Goal: Information Seeking & Learning: Understand process/instructions

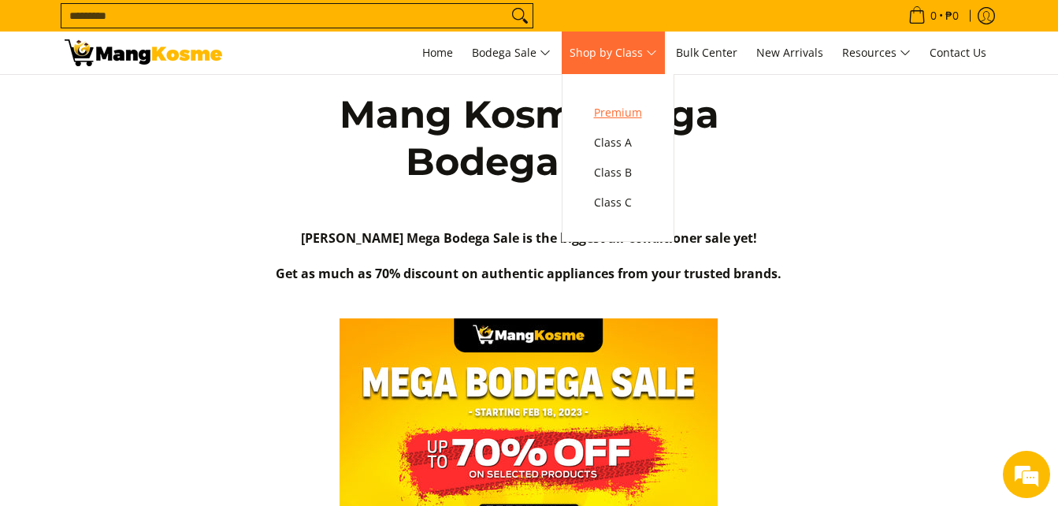
click at [617, 108] on span "Premium" at bounding box center [618, 113] width 48 height 20
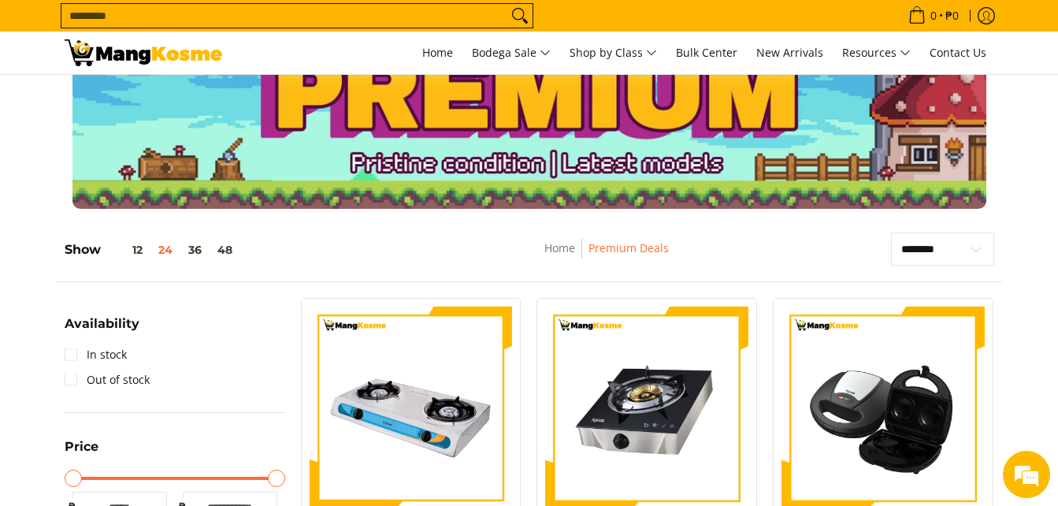
scroll to position [20, 0]
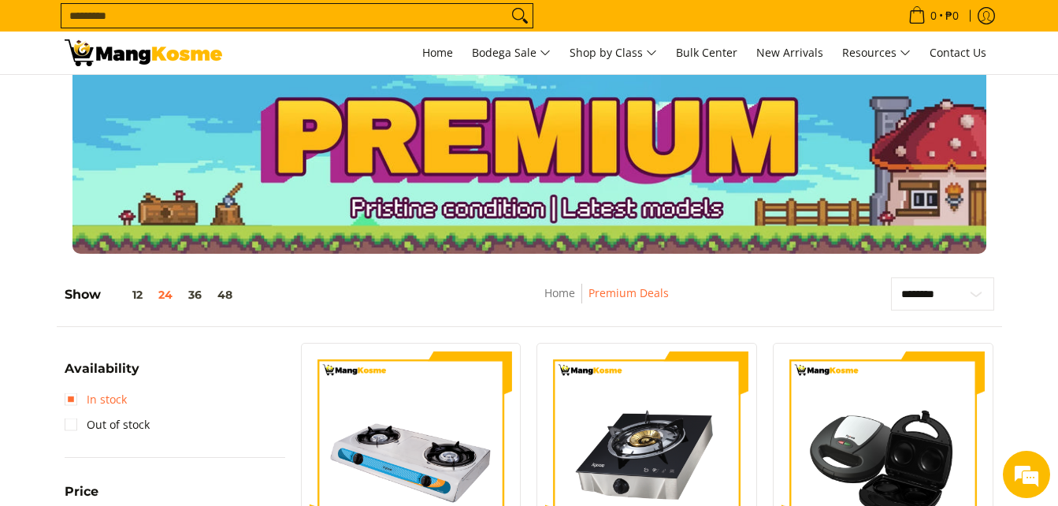
click at [71, 394] on link "In stock" at bounding box center [96, 399] width 62 height 25
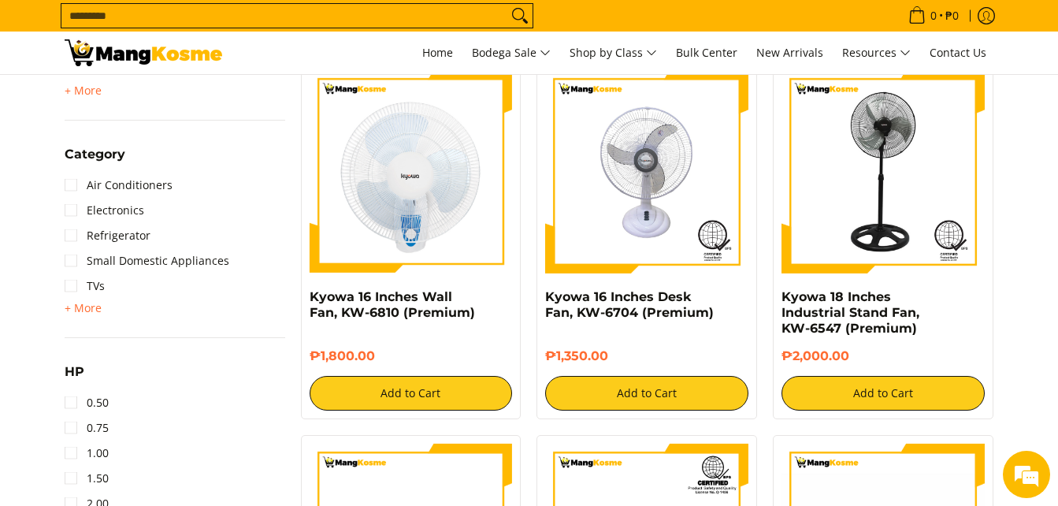
scroll to position [1042, 0]
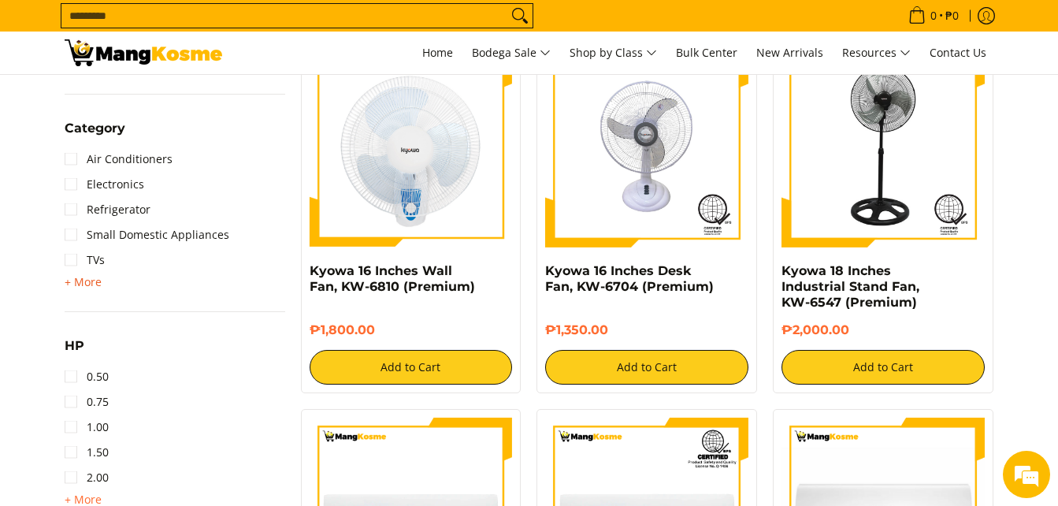
click at [76, 287] on span "+ More" at bounding box center [83, 282] width 37 height 13
click at [129, 287] on link "Washing Machine" at bounding box center [123, 285] width 117 height 25
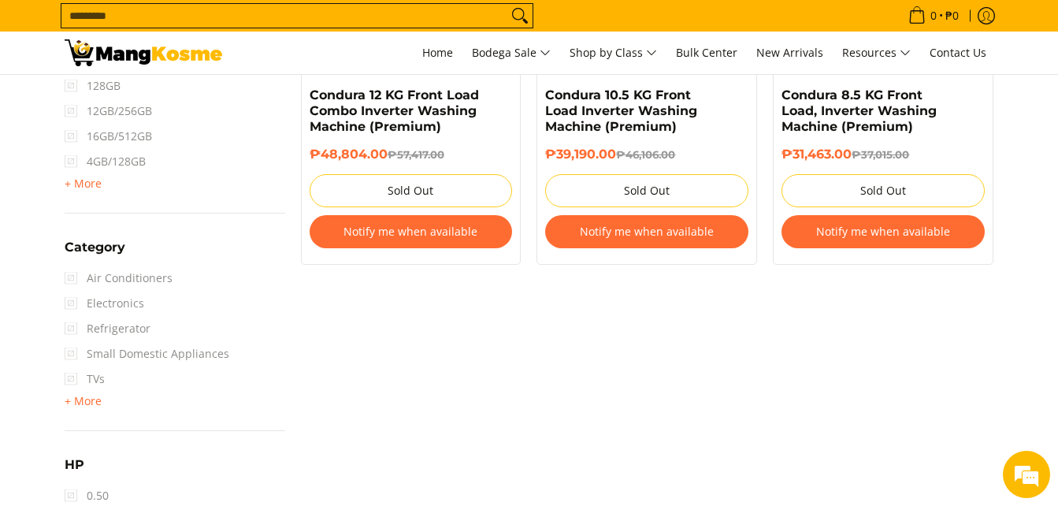
scroll to position [986, 0]
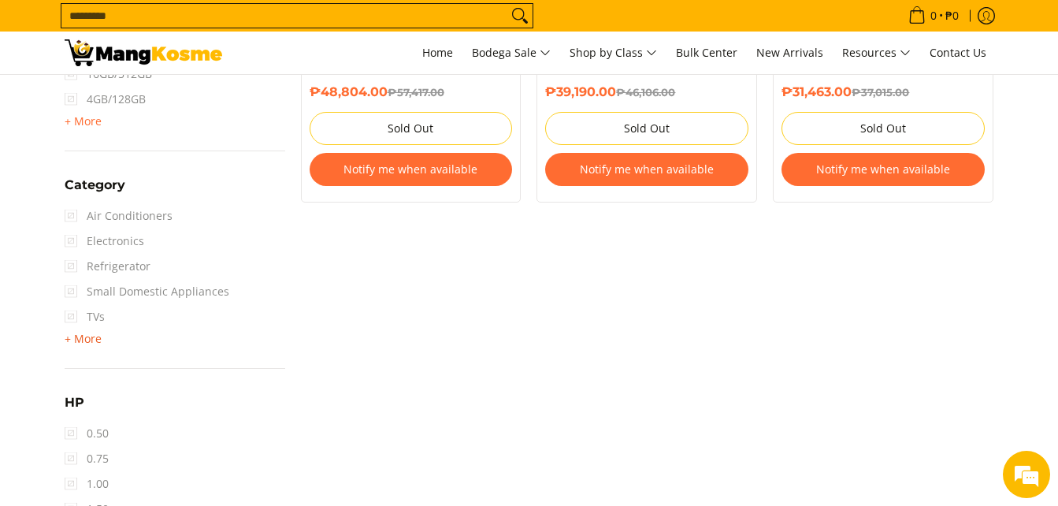
click at [81, 339] on span "+ More" at bounding box center [83, 338] width 37 height 13
click at [73, 341] on link "Washing Machine" at bounding box center [123, 341] width 117 height 25
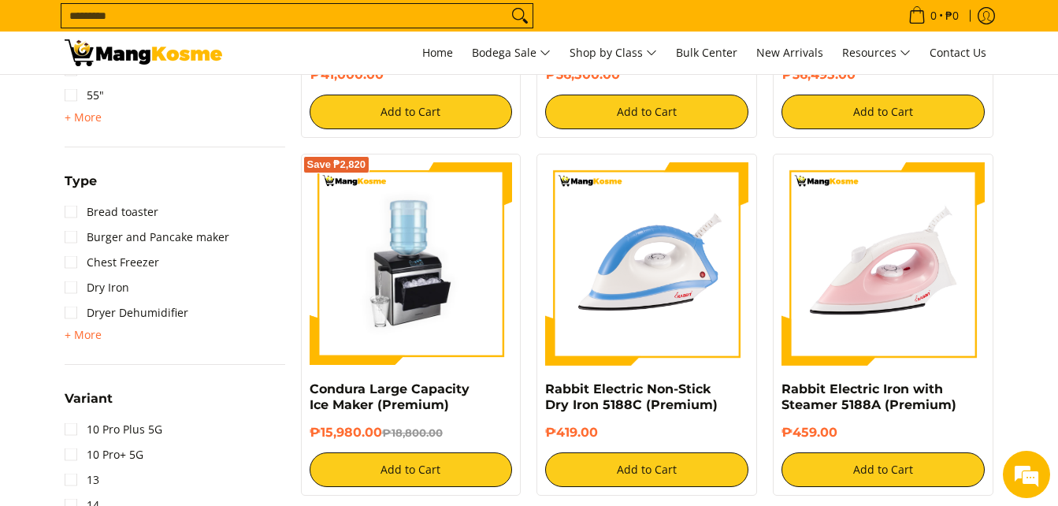
scroll to position [1696, 0]
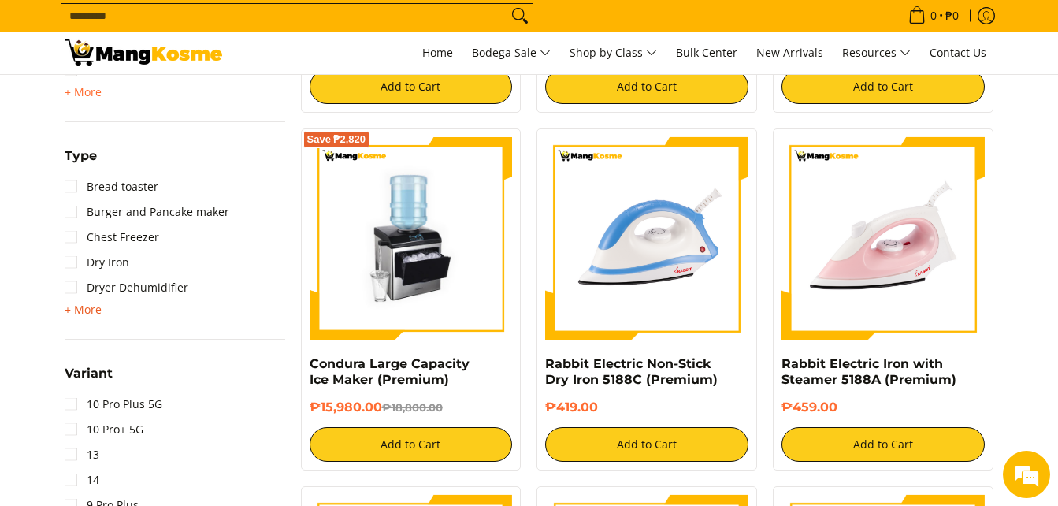
click at [87, 303] on span "+ More" at bounding box center [83, 309] width 37 height 13
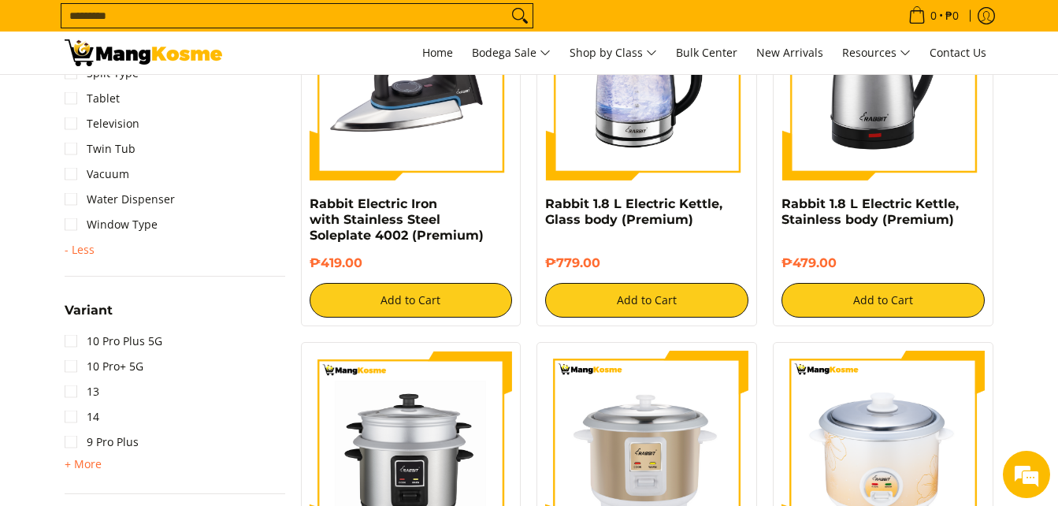
scroll to position [2219, 0]
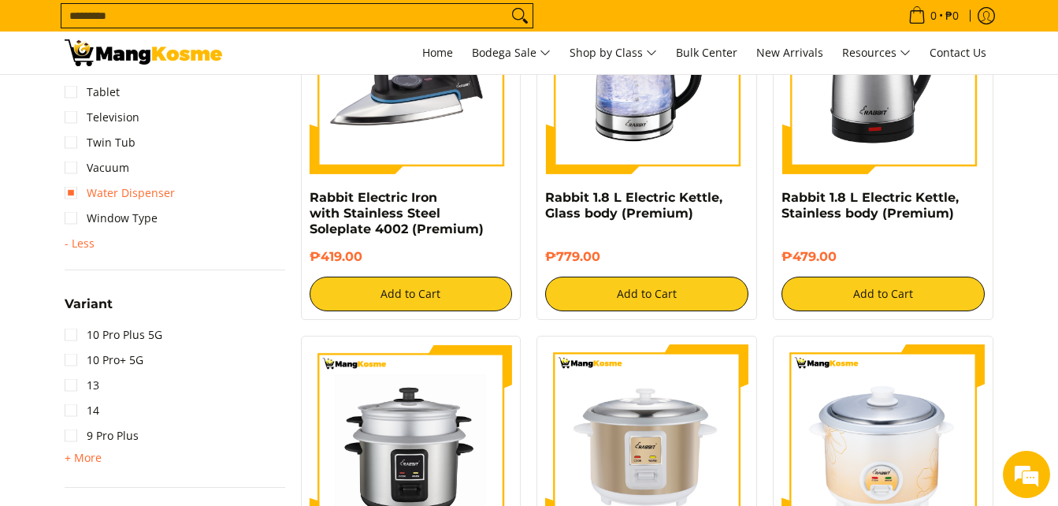
click at [126, 204] on link "Water Dispenser" at bounding box center [120, 192] width 110 height 25
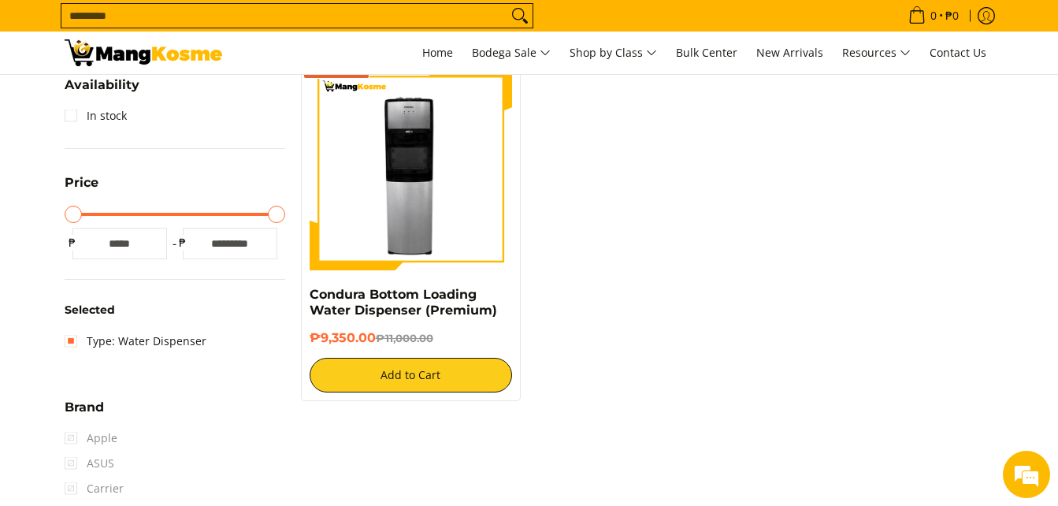
scroll to position [222, 0]
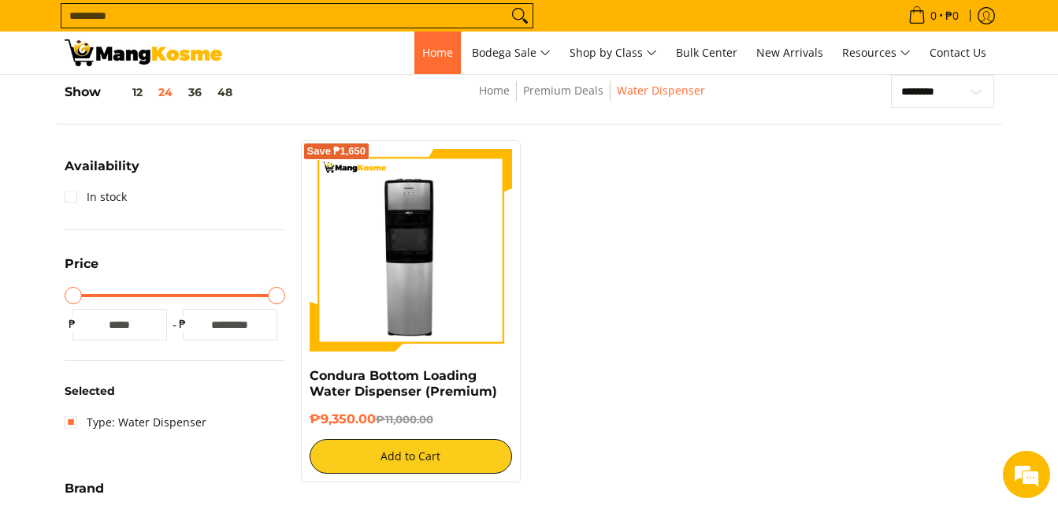
click at [422, 47] on span "Home" at bounding box center [437, 52] width 31 height 15
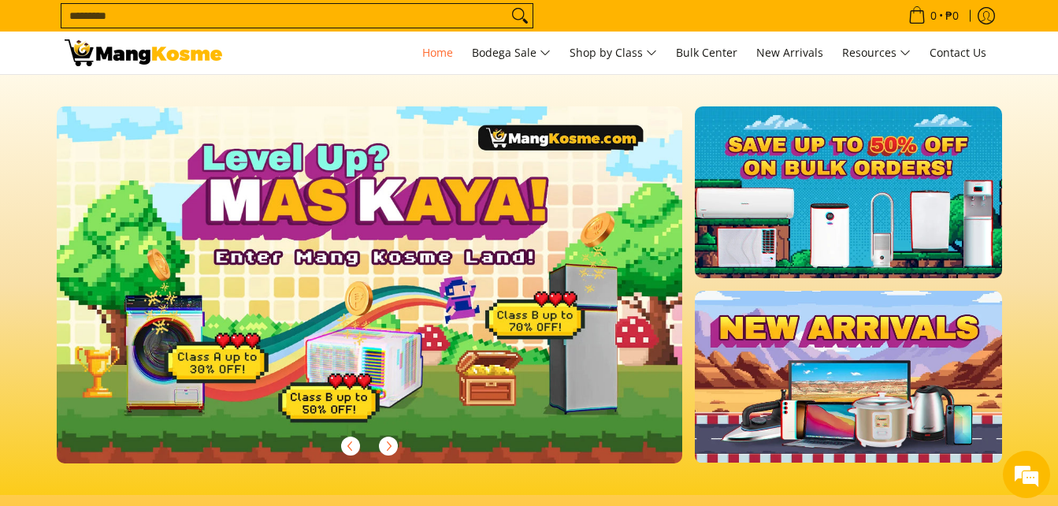
click at [881, 169] on link at bounding box center [848, 192] width 306 height 172
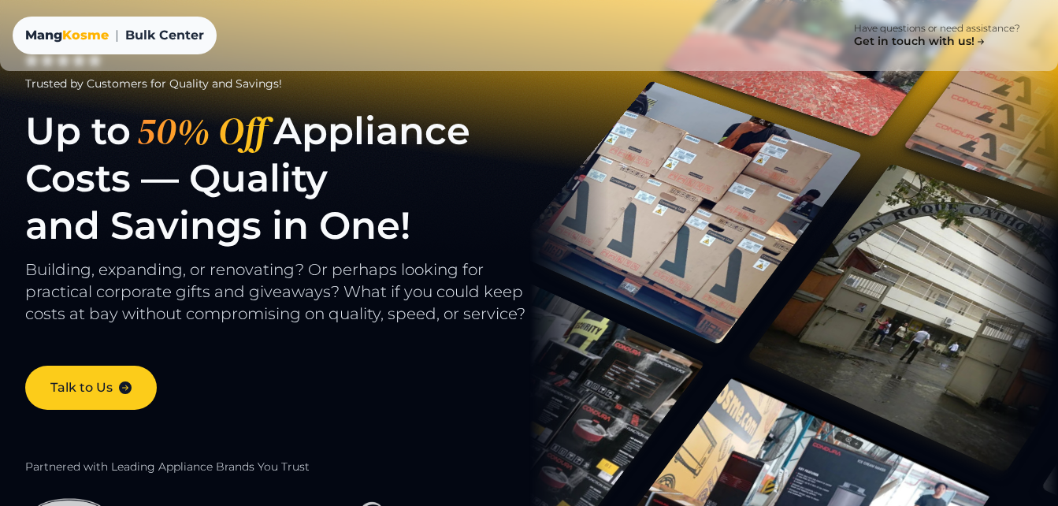
click at [158, 40] on span "Bulk Center" at bounding box center [164, 35] width 79 height 19
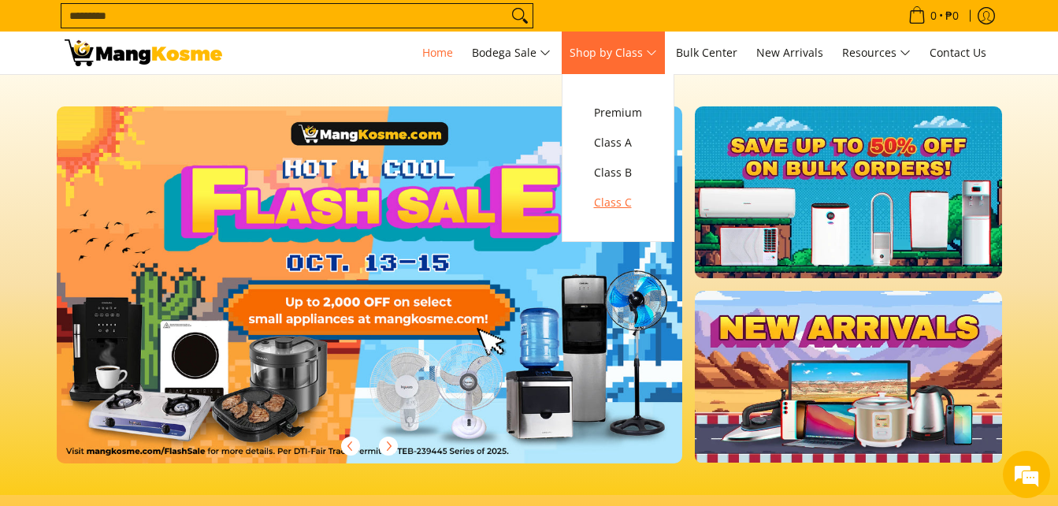
click at [630, 199] on span "Class C" at bounding box center [618, 203] width 48 height 20
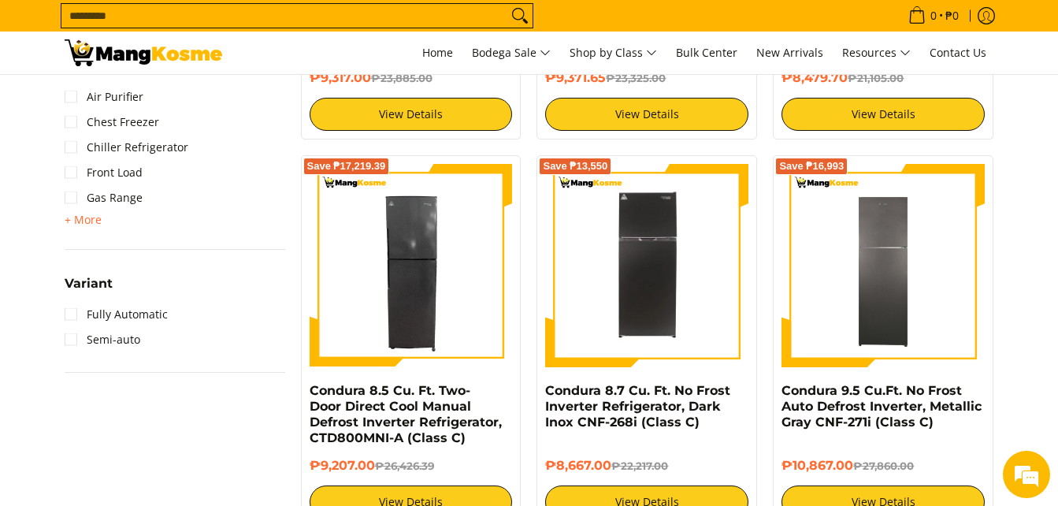
scroll to position [1318, 0]
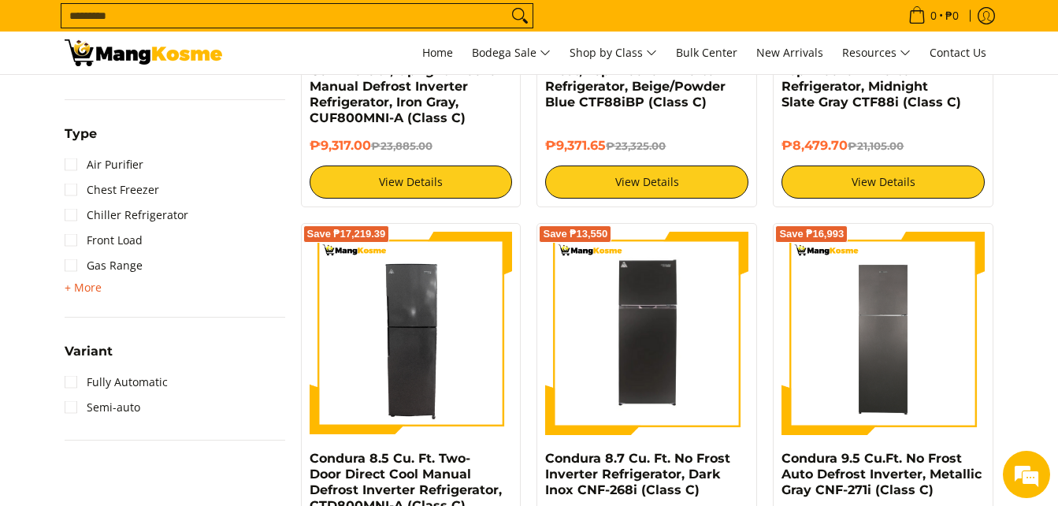
click at [86, 285] on span "+ More" at bounding box center [83, 287] width 37 height 13
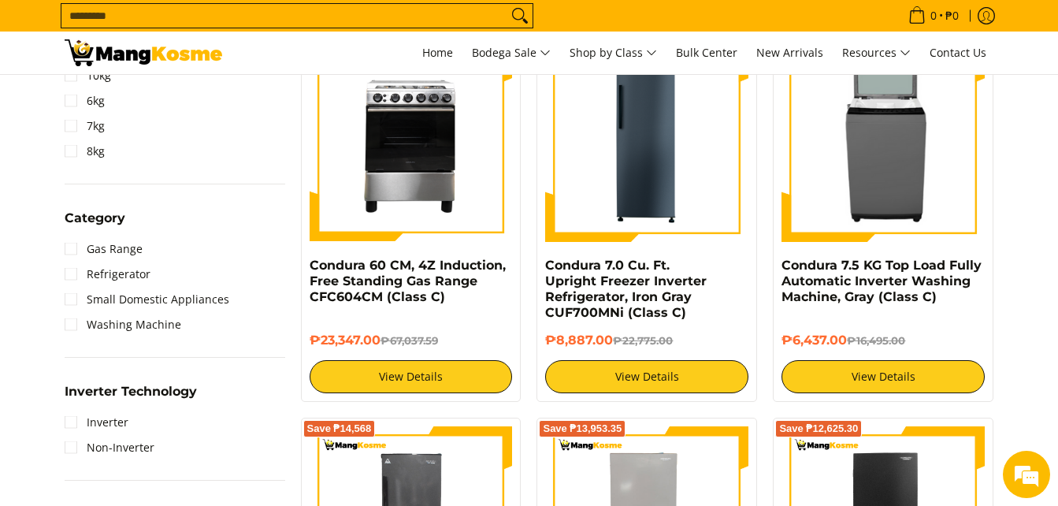
scroll to position [713, 0]
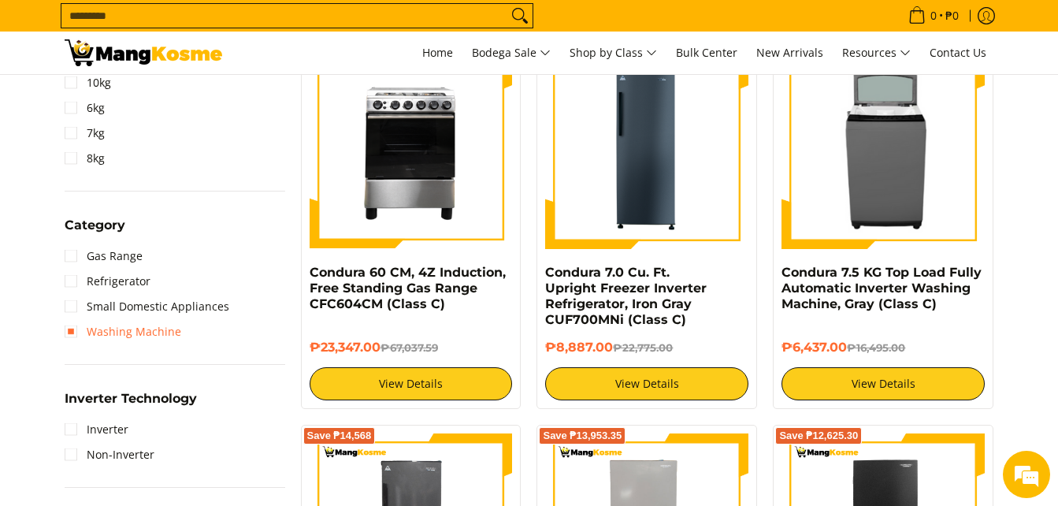
click at [155, 330] on link "Washing Machine" at bounding box center [123, 331] width 117 height 25
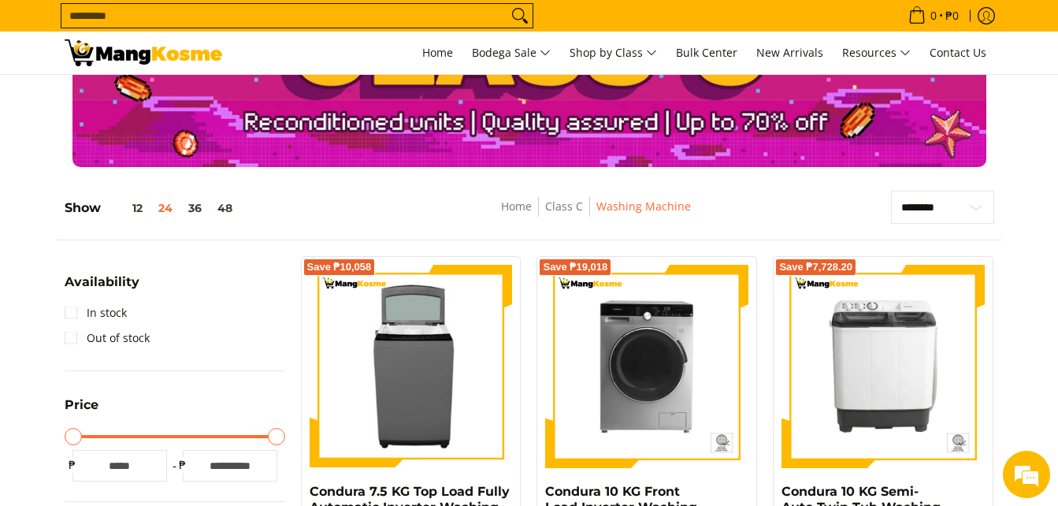
scroll to position [548, 0]
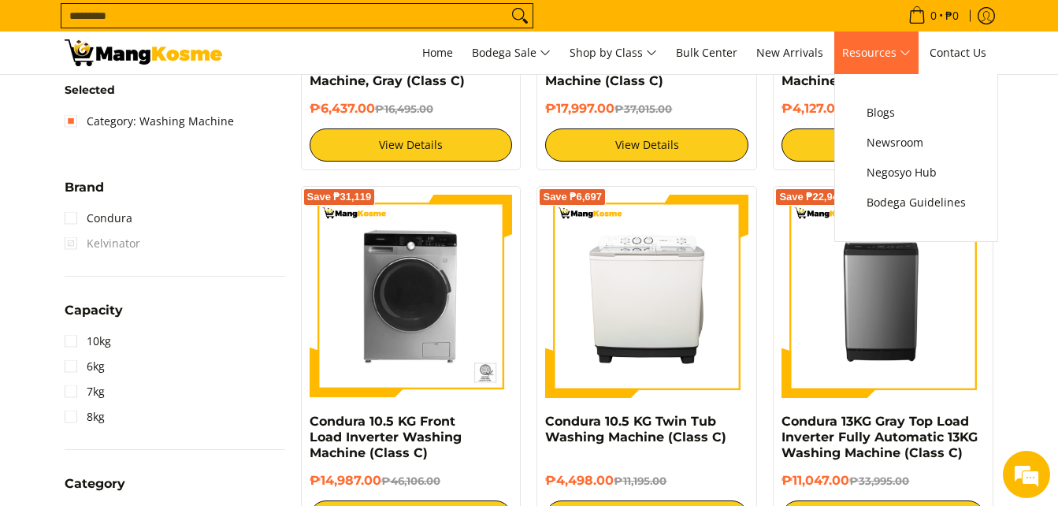
click at [879, 43] on span "Resources" at bounding box center [876, 53] width 69 height 20
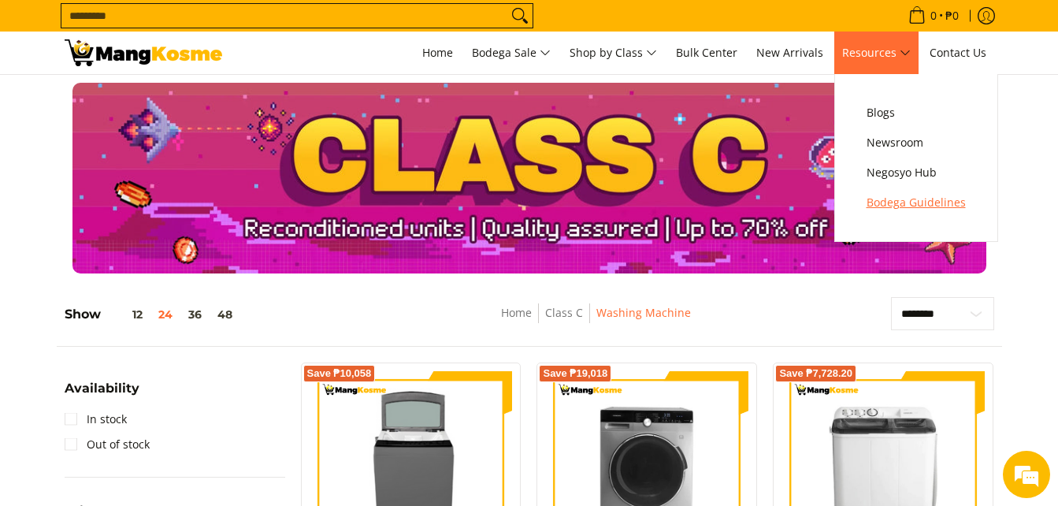
click at [893, 205] on span "Bodega Guidelines" at bounding box center [916, 203] width 99 height 20
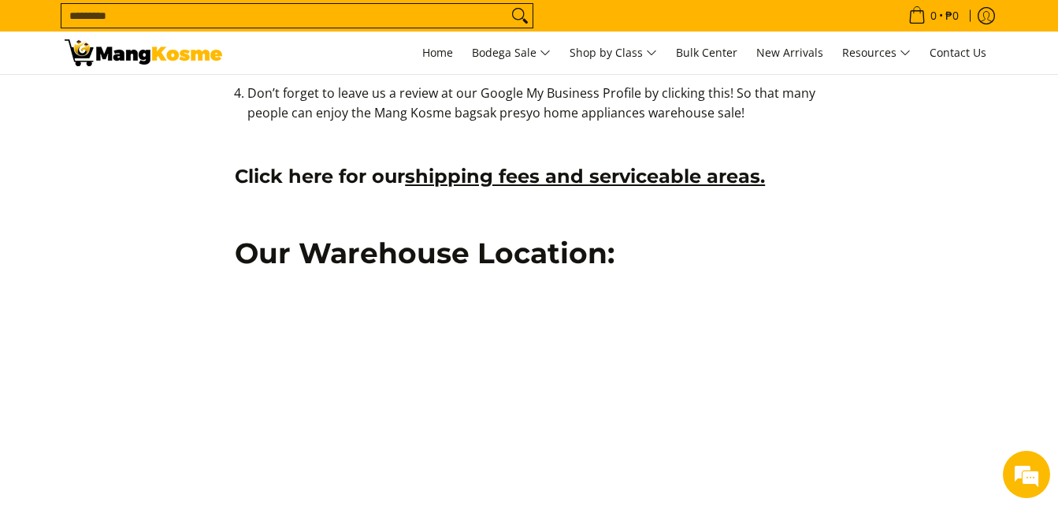
scroll to position [1228, 0]
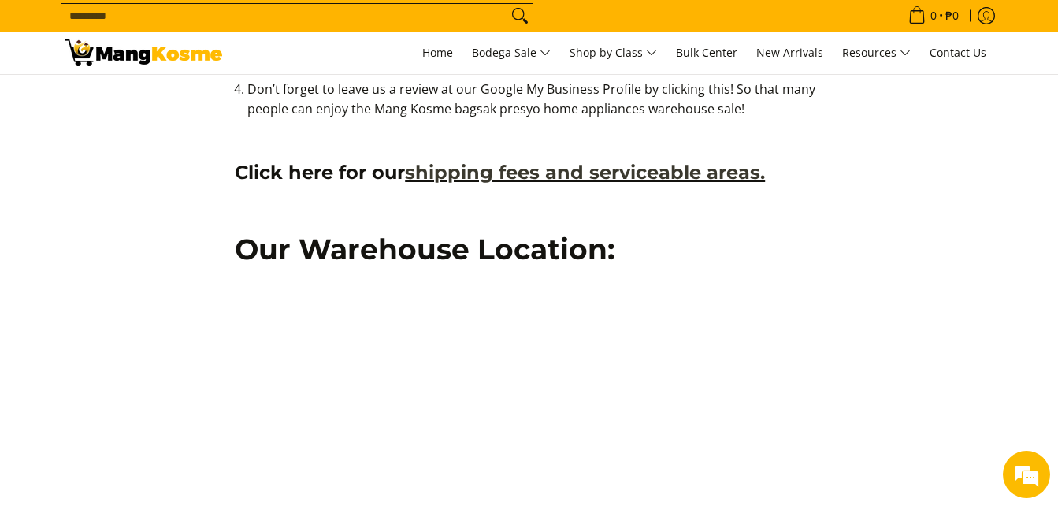
click at [674, 167] on link "shipping fees and serviceable areas." at bounding box center [585, 172] width 360 height 23
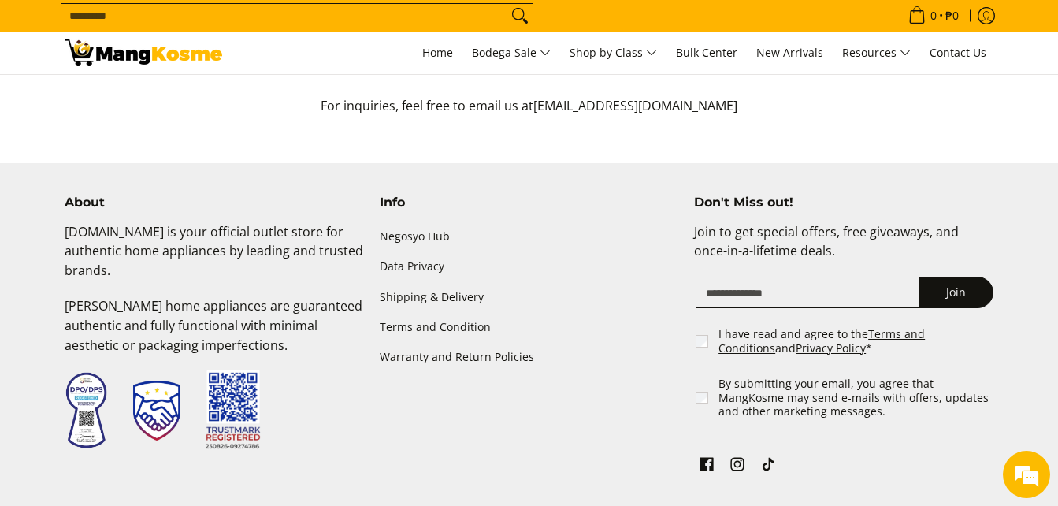
scroll to position [1931, 0]
